Goal: Information Seeking & Learning: Find specific page/section

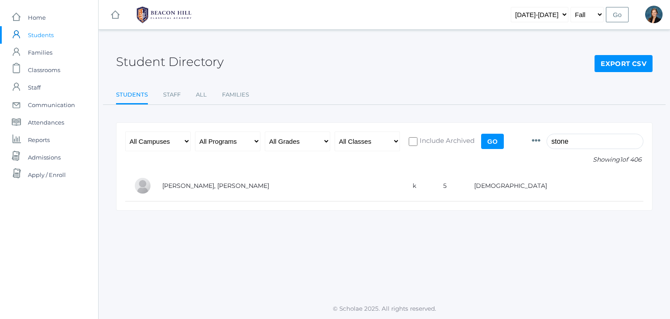
click at [291, 74] on div "Student Directory Export CSV Students Staff All Families Students Staff All Fam…" at bounding box center [384, 73] width 537 height 64
click at [37, 69] on span "Classrooms" at bounding box center [44, 69] width 32 height 17
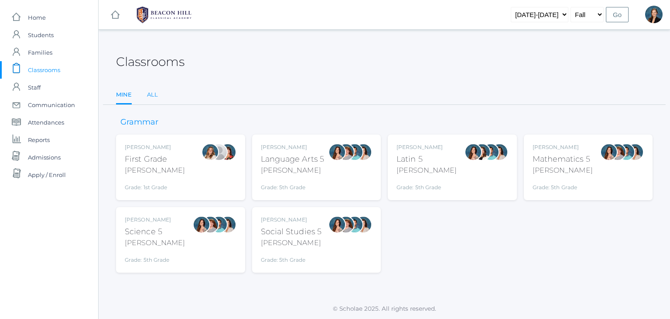
click at [150, 95] on link "All" at bounding box center [152, 94] width 11 height 17
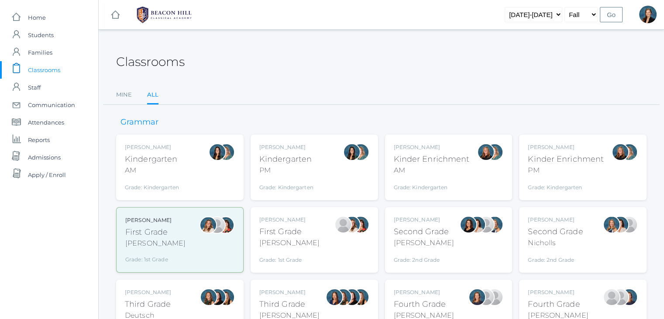
click at [411, 237] on div "[PERSON_NAME]" at bounding box center [424, 242] width 60 height 10
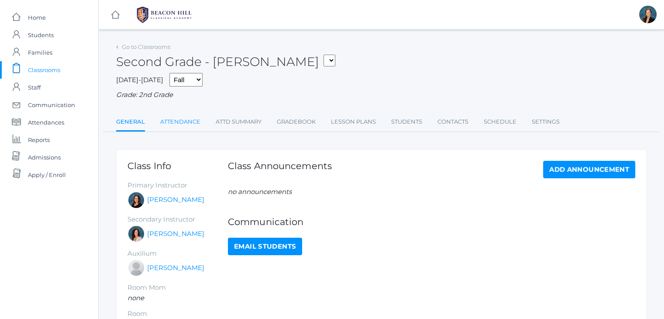
click at [164, 121] on link "Attendance" at bounding box center [180, 121] width 40 height 17
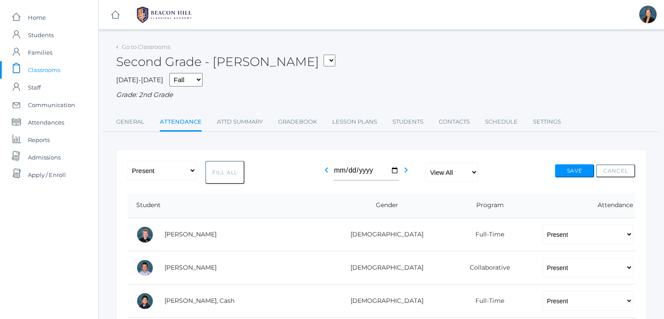
click at [455, 17] on div "icons/ui/navigation/hamburger Created with Sketch. icons/ui/navigation/home Cre…" at bounding box center [381, 14] width 565 height 29
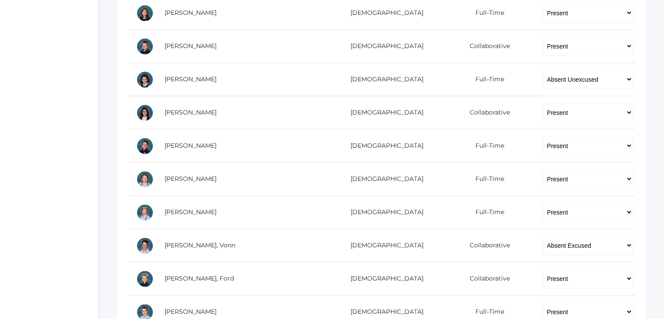
scroll to position [489, 0]
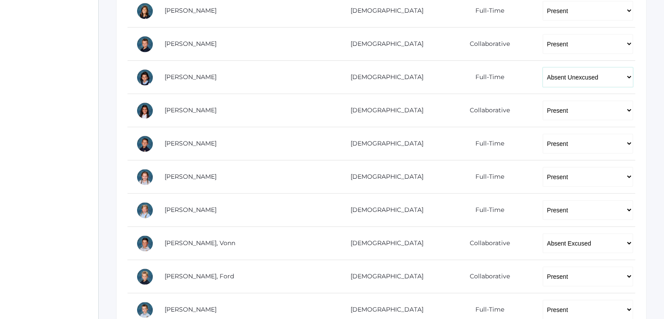
click at [553, 78] on select "-- Present Present-At-Home Tardy Excused Tardy Unexcused Absent Excused Absent …" at bounding box center [587, 77] width 90 height 20
select select "TU"
click at [542, 67] on select "-- Present Present-At-Home Tardy Excused Tardy Unexcused Absent Excused Absent …" at bounding box center [587, 77] width 90 height 20
click at [62, 205] on div "icons/ui/navigation/home Created with Sketch. Home icons/user/plain Created wit…" at bounding box center [49, 2] width 98 height 982
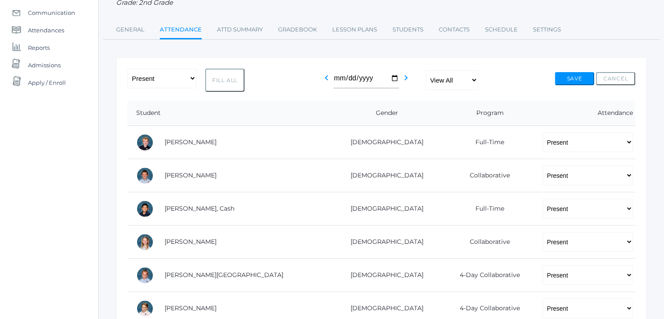
scroll to position [0, 0]
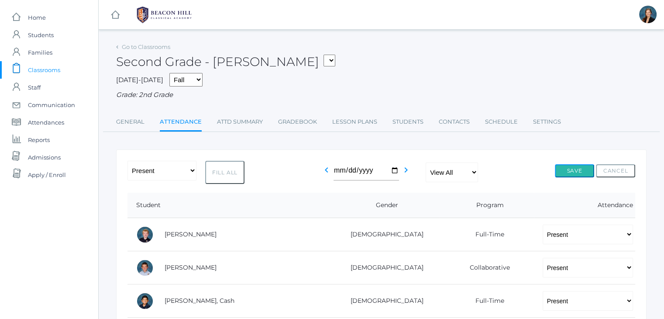
click at [562, 166] on button "Save" at bounding box center [574, 170] width 39 height 13
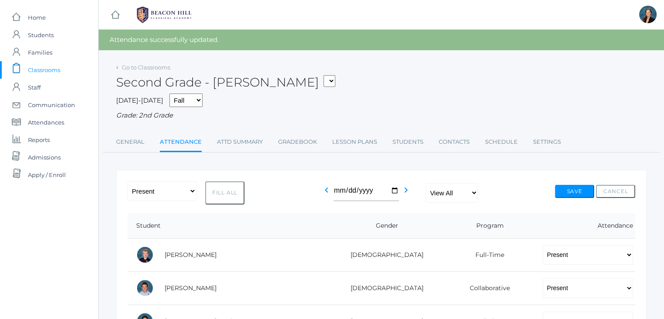
click at [422, 69] on div "Second Grade - Balli 01LA - First Grade Barber 05LATIN - Latin 5 Salazar 05MATH…" at bounding box center [381, 77] width 530 height 32
click at [41, 34] on span "Students" at bounding box center [41, 34] width 26 height 17
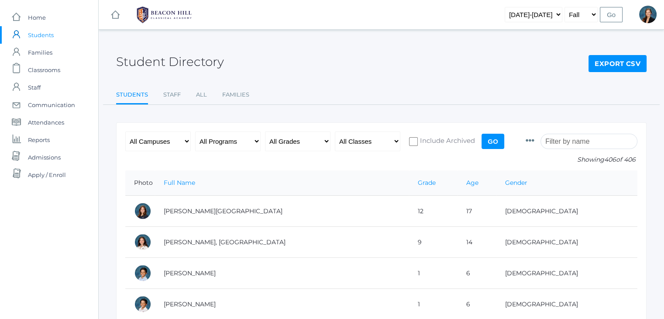
click at [575, 142] on input "search" at bounding box center [588, 141] width 97 height 15
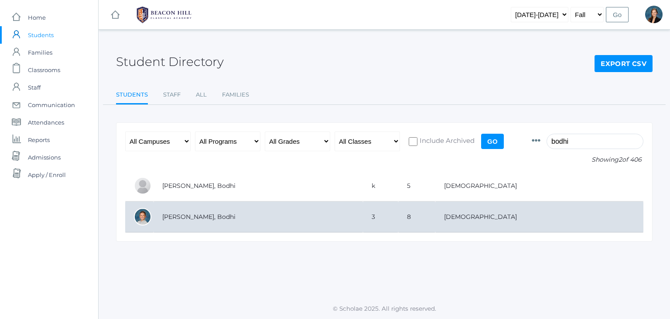
type input "bodhi"
click at [257, 216] on td "[PERSON_NAME], Bodhi" at bounding box center [258, 216] width 209 height 31
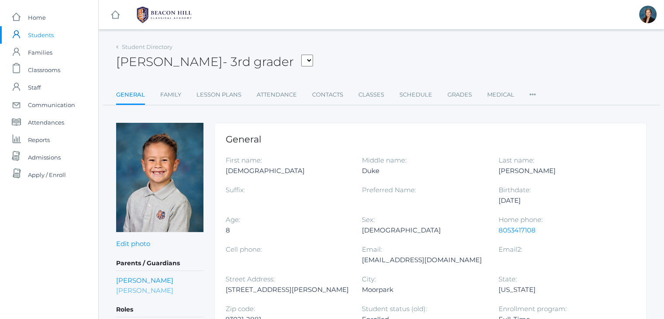
click at [149, 289] on link "Brittany Reyes" at bounding box center [144, 290] width 57 height 10
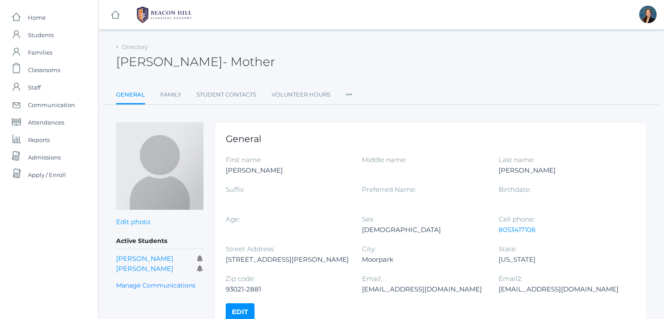
click at [401, 72] on div "Brittany Reyes - Mother Brittany Reyes Mother" at bounding box center [381, 57] width 530 height 32
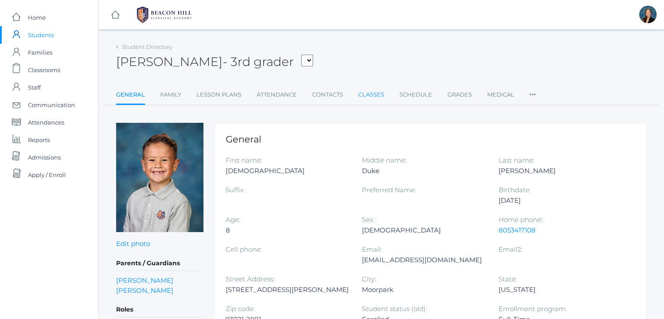
click at [366, 92] on link "Classes" at bounding box center [371, 94] width 26 height 17
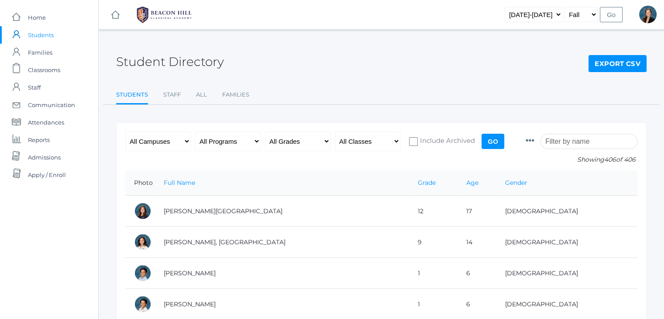
click at [579, 143] on input "search" at bounding box center [588, 141] width 97 height 15
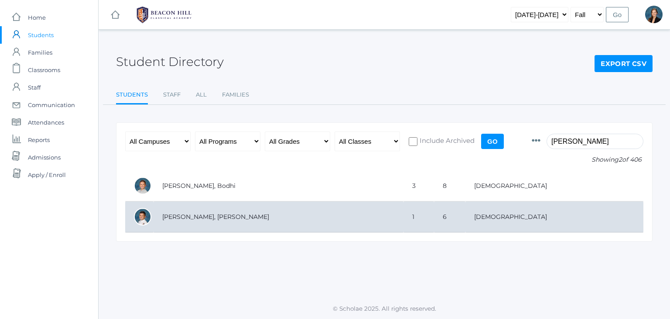
type input "[PERSON_NAME]"
click at [254, 215] on td "[PERSON_NAME], [PERSON_NAME]" at bounding box center [279, 216] width 250 height 31
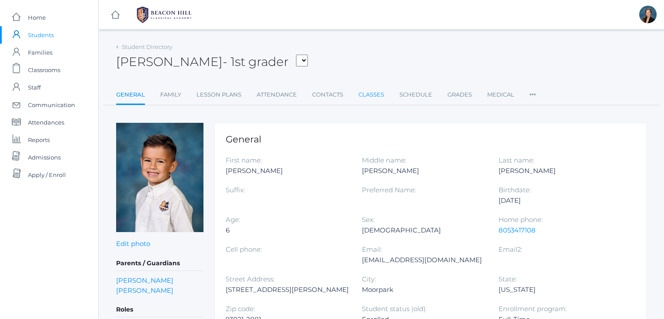
click at [376, 89] on link "Classes" at bounding box center [371, 94] width 26 height 17
click at [375, 36] on div "icons/ui/navigation/hamburger Created with Sketch. icons/ui/navigation/home Cre…" at bounding box center [380, 299] width 565 height 598
click at [582, 237] on div "Home phone: 8053417108" at bounding box center [566, 229] width 136 height 30
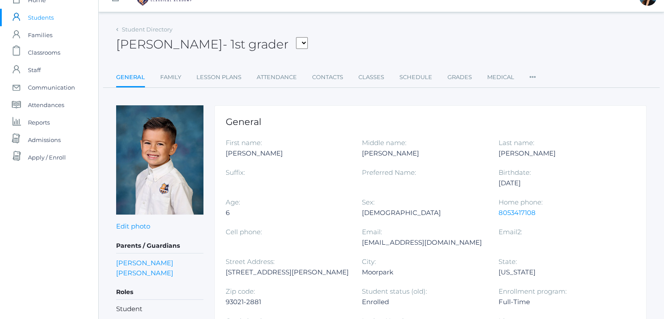
scroll to position [35, 0]
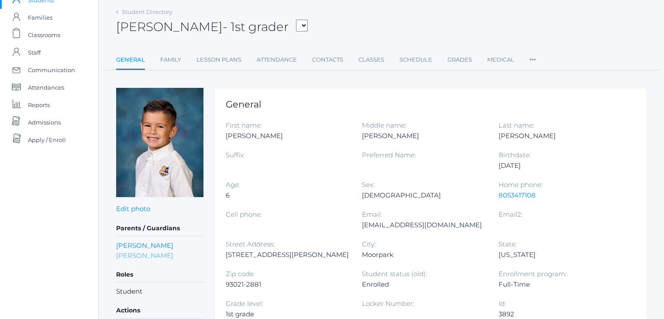
click at [140, 255] on link "Joseph Reyes" at bounding box center [144, 255] width 57 height 10
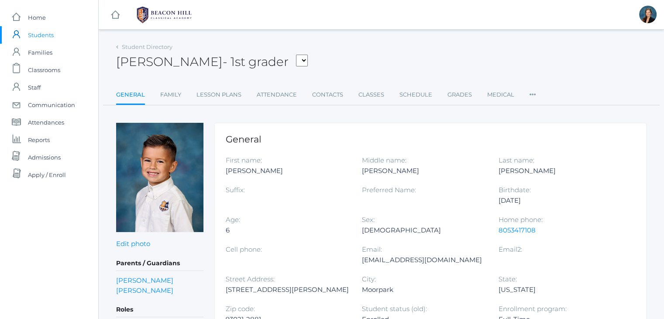
scroll to position [35, 0]
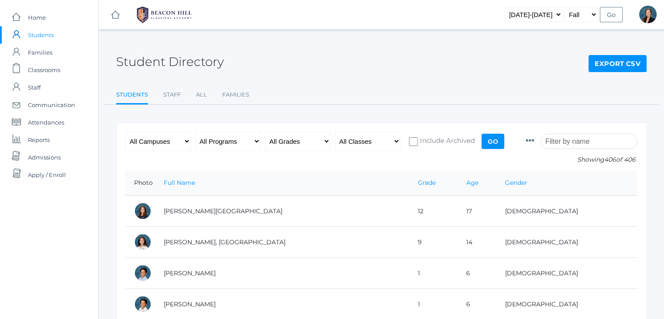
click at [589, 142] on input "search" at bounding box center [588, 141] width 97 height 15
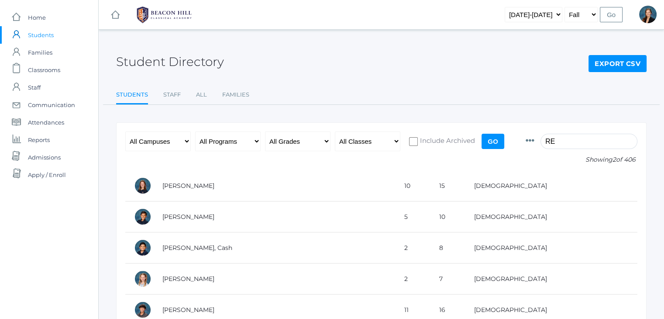
type input "R"
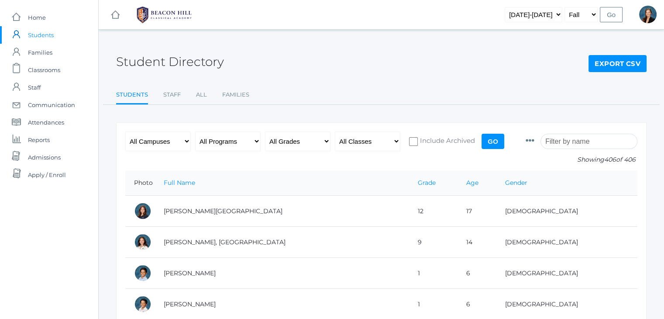
click at [467, 66] on div "Student Directory Export CSV" at bounding box center [381, 57] width 530 height 32
click at [33, 70] on span "Classrooms" at bounding box center [44, 69] width 32 height 17
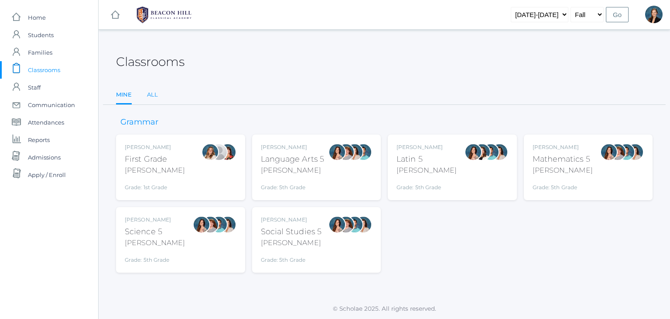
click at [151, 93] on link "All" at bounding box center [152, 94] width 11 height 17
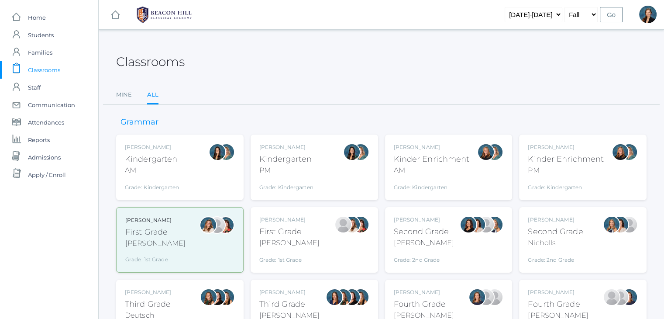
click at [147, 177] on div "Jordyn Dewey Kindergarten AM Grade: Kindergarten *KIND" at bounding box center [152, 167] width 54 height 48
click at [350, 178] on div at bounding box center [351, 167] width 17 height 48
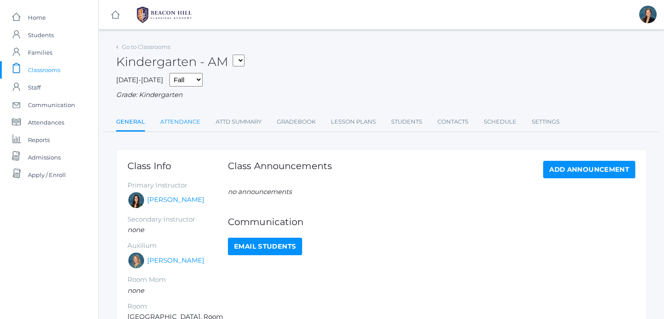
click at [178, 119] on link "Attendance" at bounding box center [180, 121] width 40 height 17
click at [182, 120] on link "Attendance" at bounding box center [180, 121] width 40 height 17
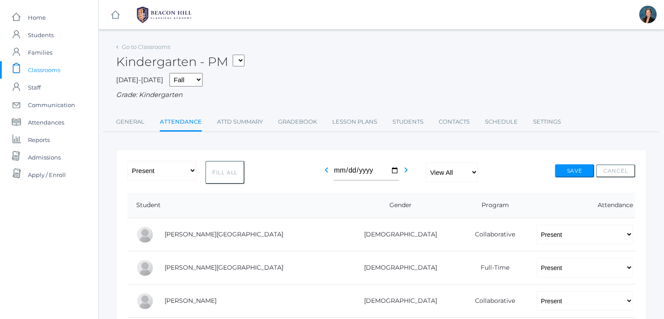
click at [46, 72] on span "Classrooms" at bounding box center [44, 69] width 32 height 17
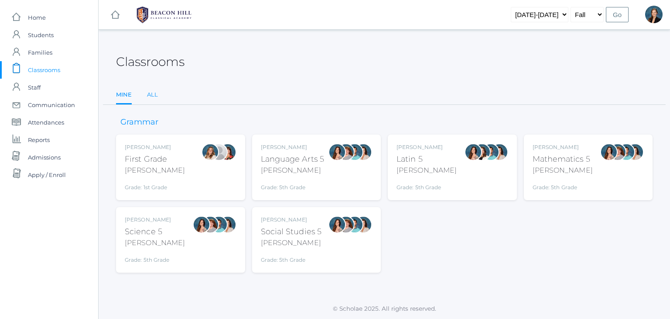
click at [154, 93] on link "All" at bounding box center [152, 94] width 11 height 17
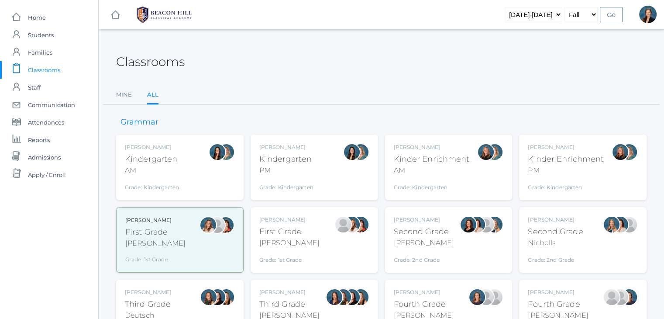
click at [496, 171] on div at bounding box center [494, 167] width 17 height 48
click at [580, 184] on div "Grade: Kindergarten" at bounding box center [565, 185] width 76 height 12
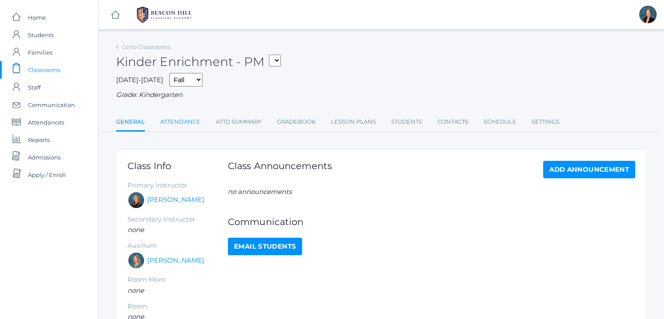
click at [173, 122] on link "Attendance" at bounding box center [180, 121] width 40 height 17
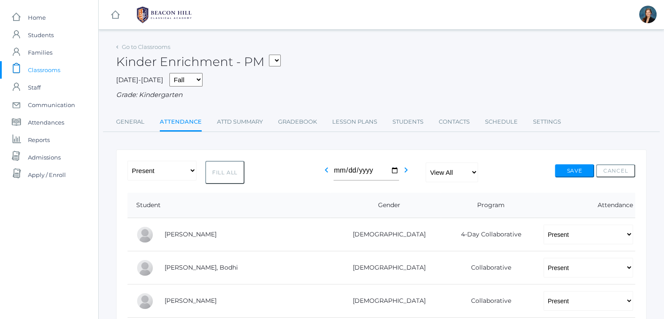
click at [396, 85] on div "2025-2026 Fall Spring Grade: Kindergarten" at bounding box center [381, 86] width 530 height 27
click at [50, 67] on span "Classrooms" at bounding box center [44, 69] width 32 height 17
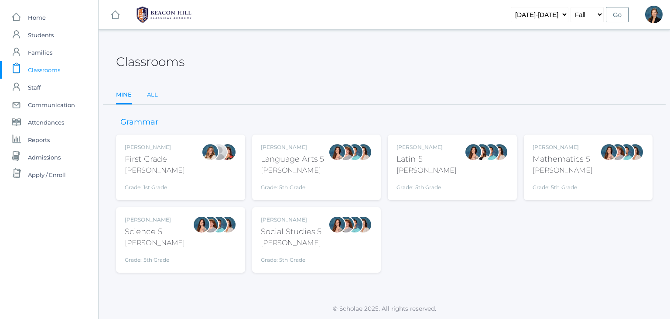
click at [155, 91] on link "All" at bounding box center [152, 94] width 11 height 17
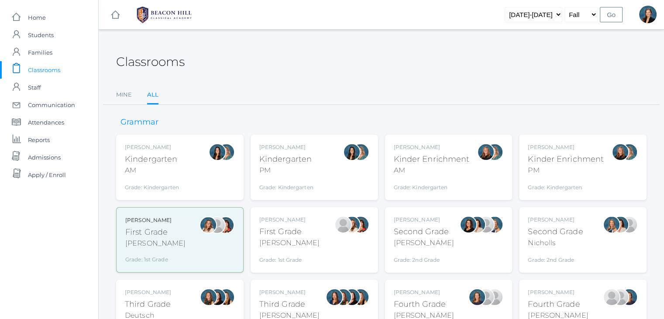
click at [452, 165] on div "AM" at bounding box center [432, 170] width 76 height 10
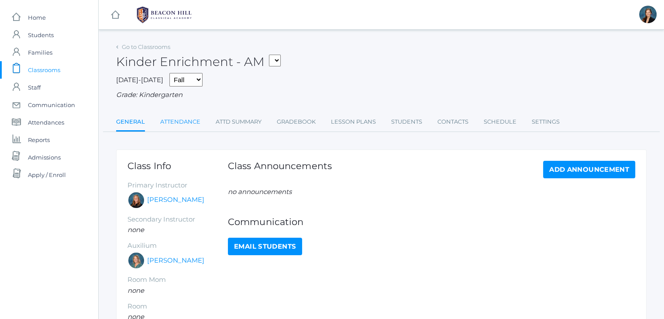
click at [180, 116] on link "Attendance" at bounding box center [180, 121] width 40 height 17
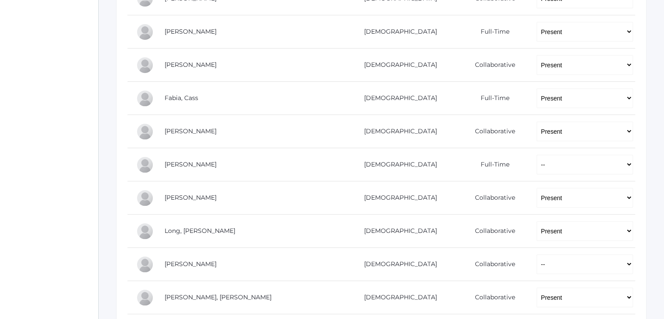
scroll to position [419, 0]
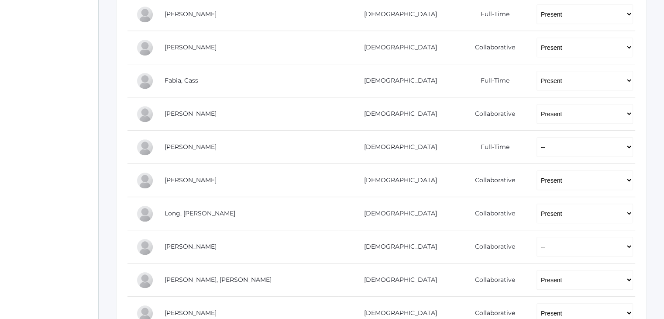
click at [73, 108] on div "icons/ui/navigation/home Created with Sketch. Home icons/user/plain Created wit…" at bounding box center [49, 5] width 98 height 849
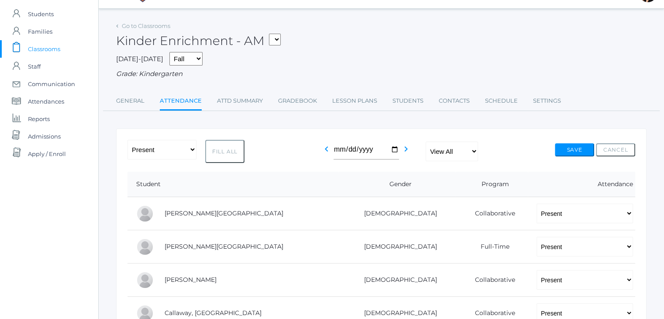
scroll to position [0, 0]
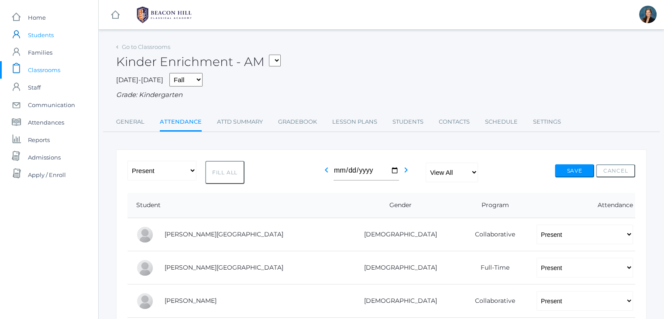
click at [42, 32] on span "Students" at bounding box center [41, 34] width 26 height 17
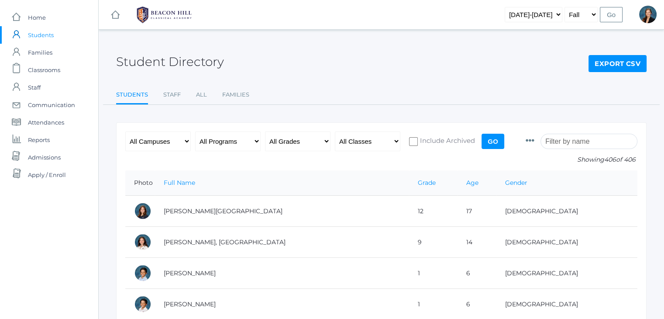
click at [574, 138] on input "search" at bounding box center [588, 141] width 97 height 15
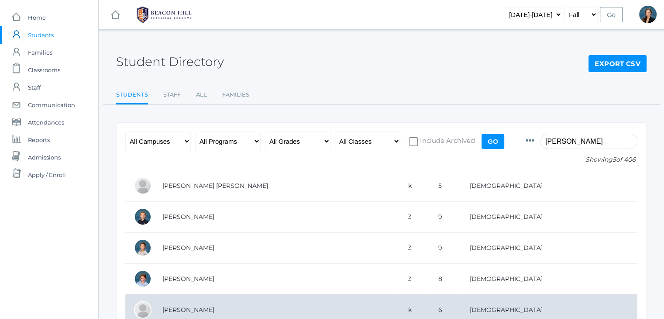
type input "greg"
click at [208, 303] on td "Gregorchuk, Isaac" at bounding box center [276, 309] width 245 height 31
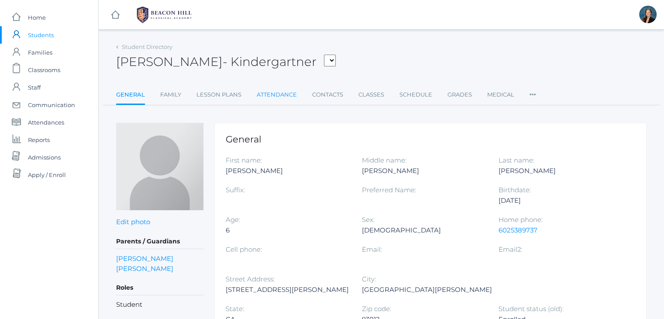
click at [266, 96] on link "Attendance" at bounding box center [277, 94] width 40 height 17
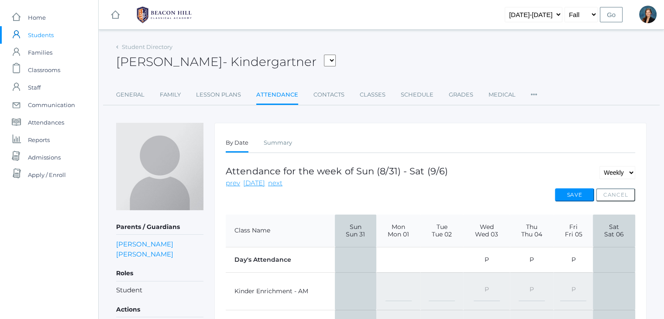
click at [532, 51] on div "[PERSON_NAME] [PERSON_NAME], [PERSON_NAME], [PERSON_NAME], [PERSON_NAME], [PERS…" at bounding box center [381, 57] width 530 height 32
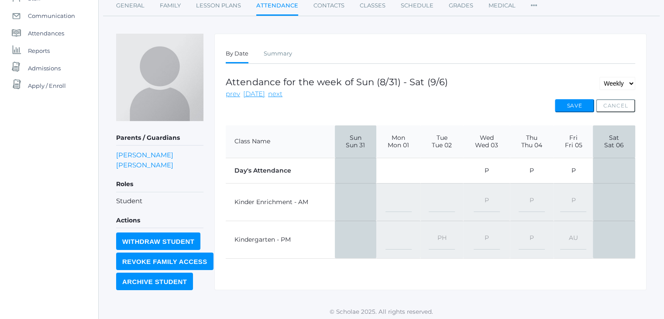
scroll to position [91, 0]
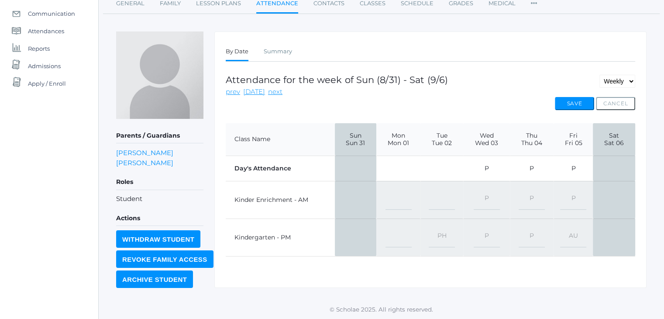
click at [574, 230] on select "-- Present Present-At-Home Tardy Excused Tardy Unexcused Absent Excused Absent …" at bounding box center [573, 237] width 26 height 20
select select "AE"
click at [561, 227] on select "-- Present Present-At-Home Tardy Excused Tardy Unexcused Absent Excused Absent …" at bounding box center [573, 237] width 26 height 20
click at [573, 103] on button "Save" at bounding box center [574, 103] width 39 height 13
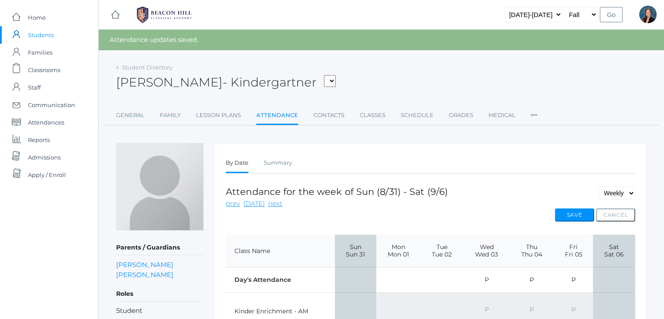
click at [489, 75] on div "[PERSON_NAME] [PERSON_NAME], [PERSON_NAME], [PERSON_NAME], [PERSON_NAME], [PERS…" at bounding box center [381, 77] width 530 height 32
click at [386, 55] on div "icons/ui/navigation/hamburger Created with Sketch. icons/ui/navigation/home Cre…" at bounding box center [380, 215] width 565 height 431
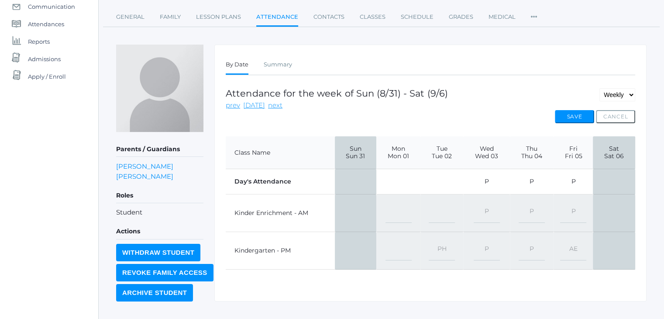
scroll to position [112, 0]
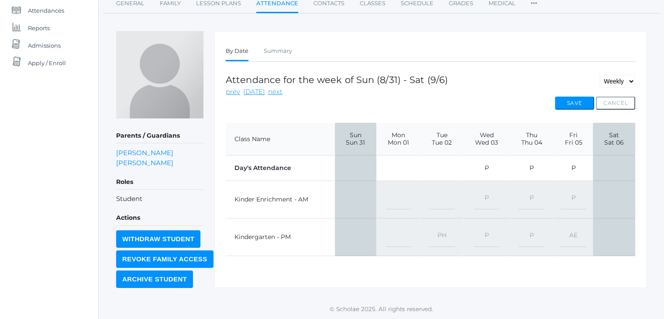
click at [261, 17] on div "Student Directory Isaac Gregorchuk - Kindergartner Bair, Charlotte Bell, Jordan…" at bounding box center [381, 118] width 530 height 338
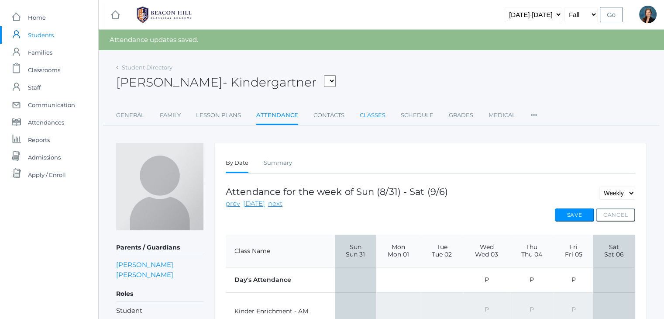
click at [367, 114] on link "Classes" at bounding box center [373, 114] width 26 height 17
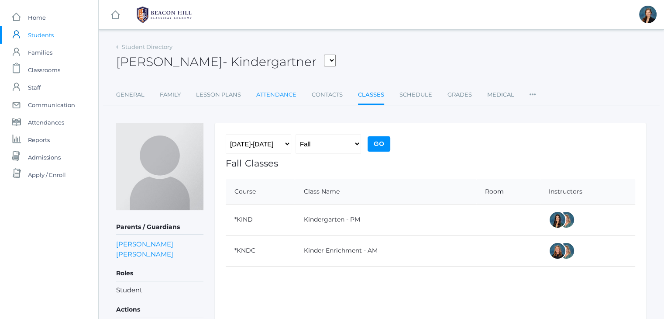
click at [264, 99] on link "Attendance" at bounding box center [276, 94] width 40 height 17
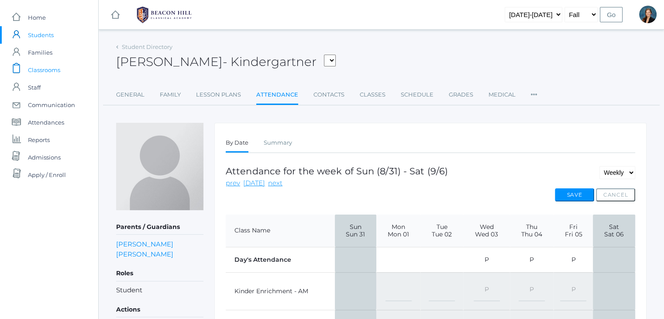
click at [43, 73] on span "Classrooms" at bounding box center [44, 69] width 32 height 17
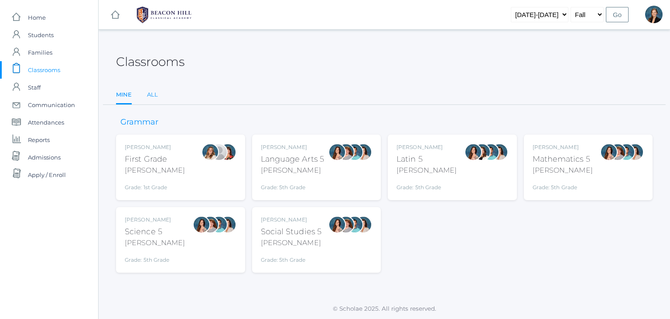
click at [154, 94] on link "All" at bounding box center [152, 94] width 11 height 17
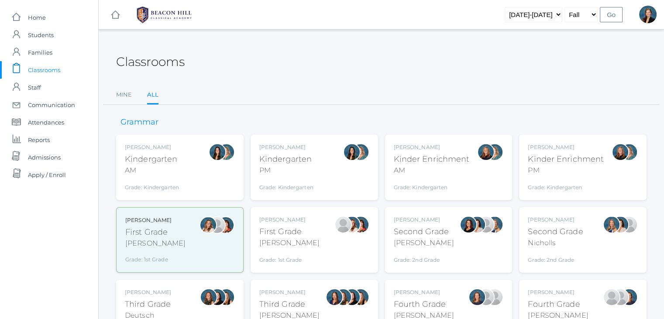
click at [294, 179] on div "Grade: Kindergarten" at bounding box center [286, 185] width 54 height 12
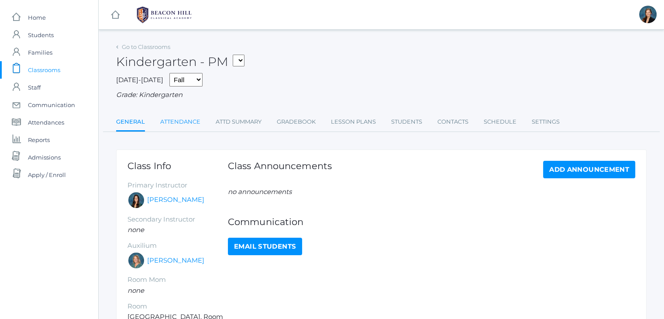
click at [185, 121] on link "Attendance" at bounding box center [180, 121] width 40 height 17
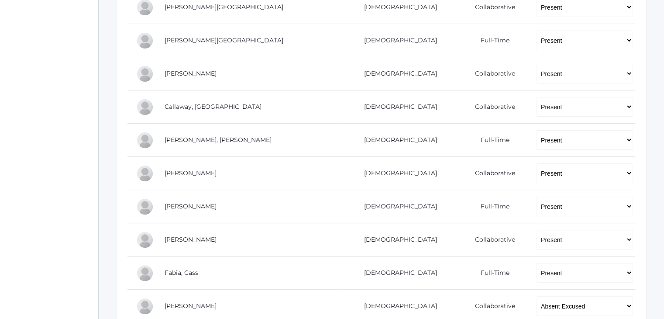
scroll to position [244, 0]
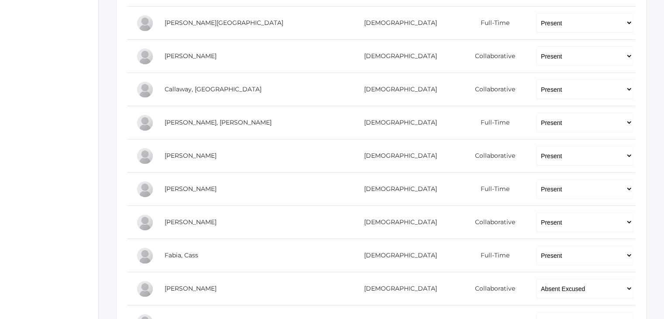
click at [40, 159] on div "icons/ui/navigation/home Created with Sketch. Home icons/user/plain Created wit…" at bounding box center [49, 180] width 98 height 849
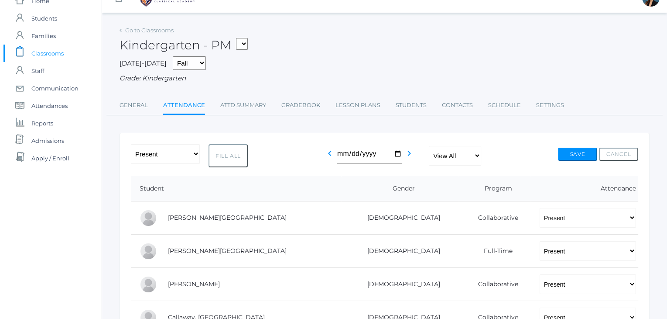
scroll to position [0, 0]
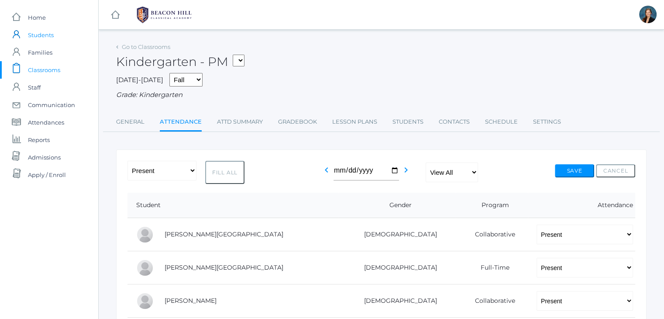
click at [37, 35] on span "Students" at bounding box center [41, 34] width 26 height 17
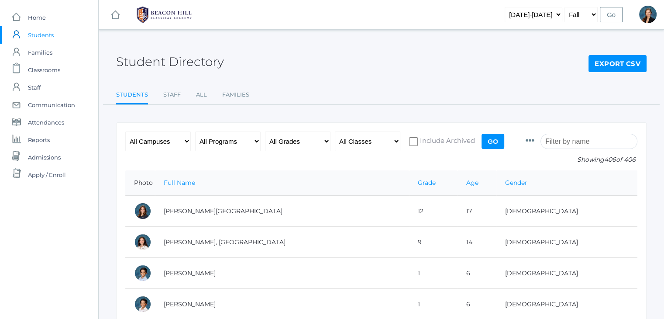
click at [565, 142] on input "search" at bounding box center [588, 141] width 97 height 15
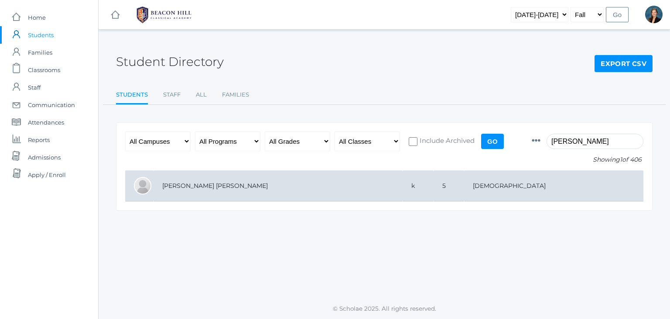
type input "annie"
click at [353, 181] on td "[PERSON_NAME] [PERSON_NAME]" at bounding box center [278, 185] width 249 height 31
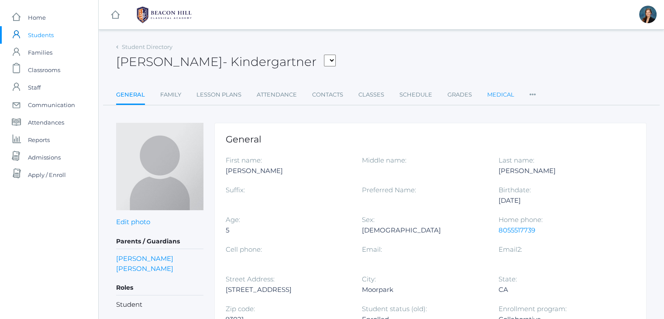
click at [489, 88] on link "Medical" at bounding box center [500, 94] width 27 height 17
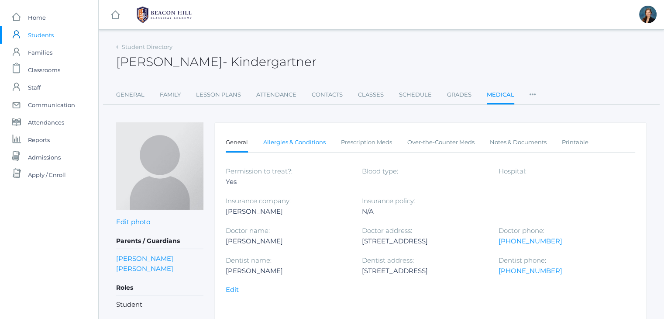
click at [314, 140] on link "Allergies & Conditions" at bounding box center [294, 142] width 62 height 17
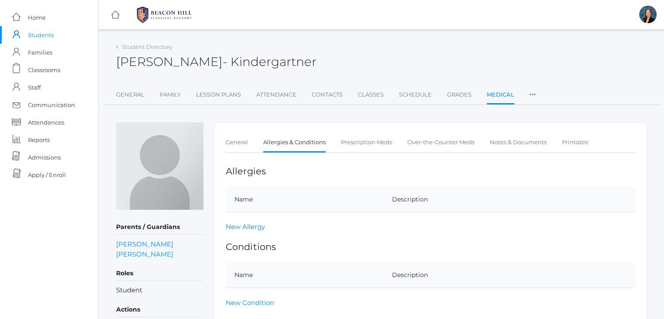
click at [47, 33] on span "Students" at bounding box center [41, 34] width 26 height 17
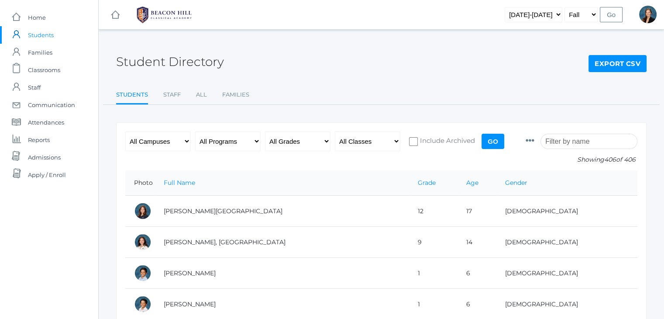
click at [605, 143] on input "search" at bounding box center [588, 141] width 97 height 15
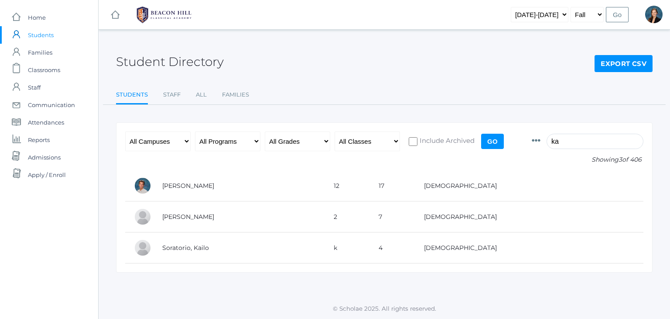
type input "k"
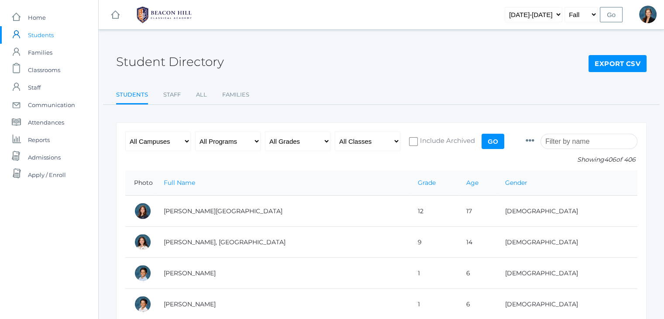
click at [360, 41] on div "Student Directory Export CSV" at bounding box center [381, 57] width 530 height 32
click at [565, 140] on input "search" at bounding box center [588, 141] width 97 height 15
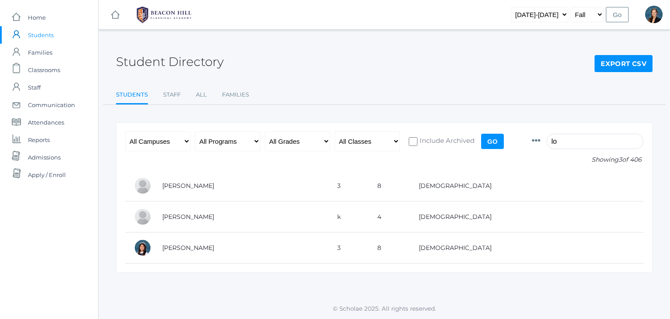
type input "l"
type input "ewing"
click at [44, 72] on span "Classrooms" at bounding box center [44, 69] width 32 height 17
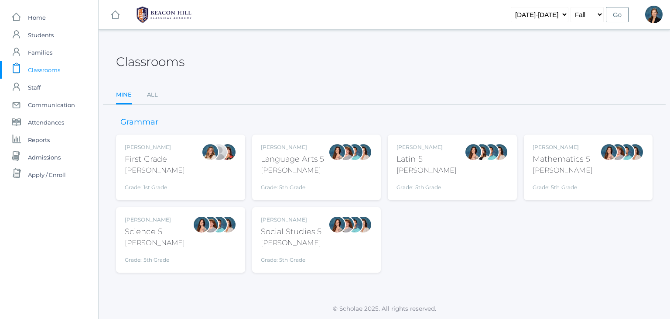
click at [141, 165] on div "Barber" at bounding box center [155, 170] width 60 height 10
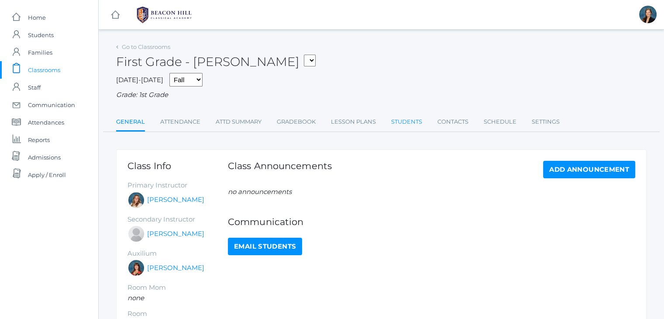
click at [401, 125] on link "Students" at bounding box center [406, 121] width 31 height 17
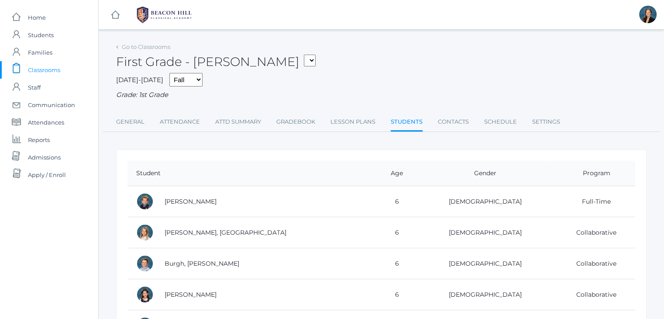
click at [397, 75] on div "2025-2026 Fall Spring Grade: 1st Grade" at bounding box center [381, 86] width 530 height 27
click at [385, 67] on div "First Grade - Barber 01LA - First Grade Barber 05LATIN - Latin 5 Salazar 05MATH…" at bounding box center [381, 57] width 530 height 32
click at [295, 41] on div "First Grade - Barber 01LA - First Grade Barber 05LATIN - Latin 5 Salazar 05MATH…" at bounding box center [381, 57] width 530 height 32
click at [45, 35] on span "Students" at bounding box center [41, 34] width 26 height 17
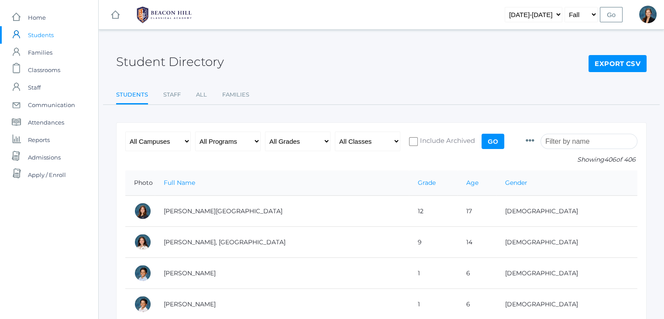
click at [562, 138] on input "search" at bounding box center [588, 141] width 97 height 15
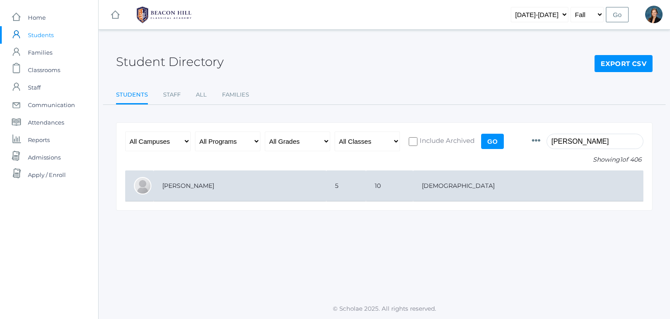
type input "pauline"
click at [366, 182] on td "5" at bounding box center [346, 185] width 40 height 31
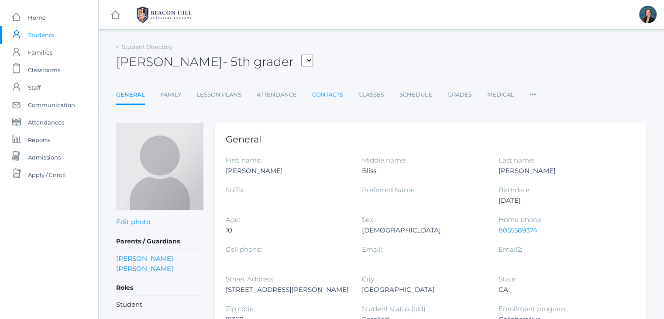
click at [335, 89] on link "Contacts" at bounding box center [327, 94] width 31 height 17
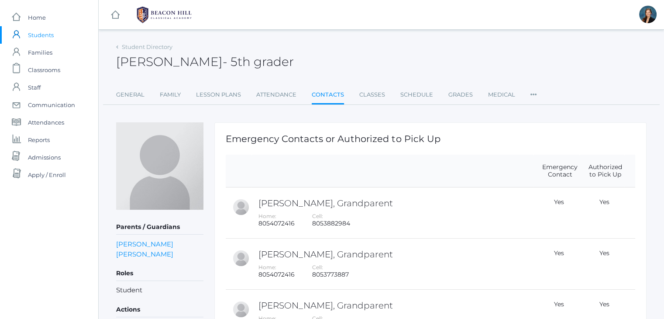
click at [349, 51] on div "[PERSON_NAME] - 5th grader [PERSON_NAME] 5th grader" at bounding box center [381, 57] width 530 height 32
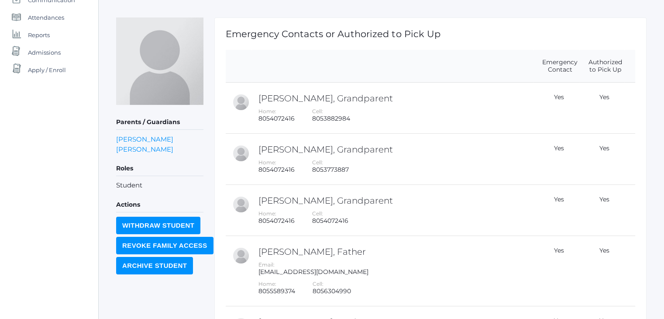
scroll to position [122, 0]
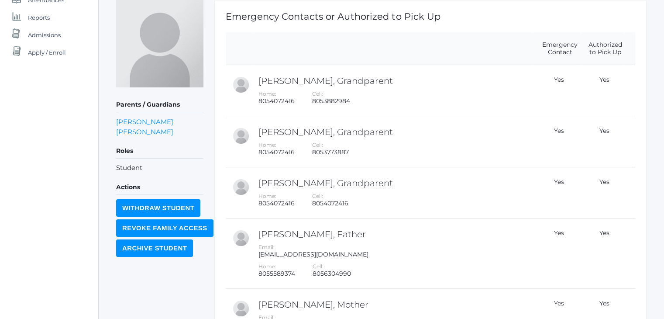
click at [56, 128] on div "icons/ui/navigation/home Created with Sketch. Home icons/user/plain Created wit…" at bounding box center [49, 153] width 98 height 550
